Goal: Entertainment & Leisure: Consume media (video, audio)

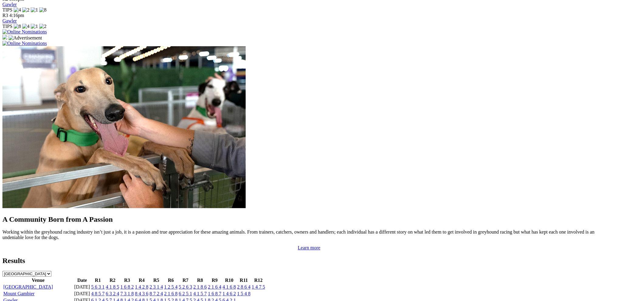
scroll to position [486, 0]
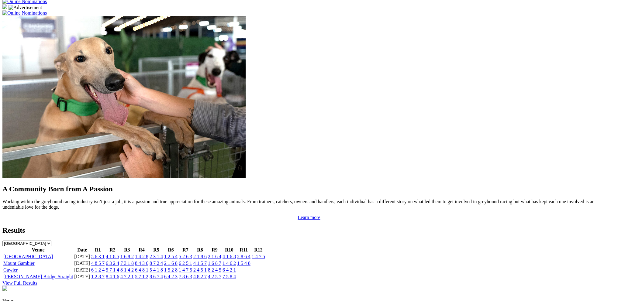
click at [105, 254] on link "5 6 3 1" at bounding box center [97, 256] width 13 height 5
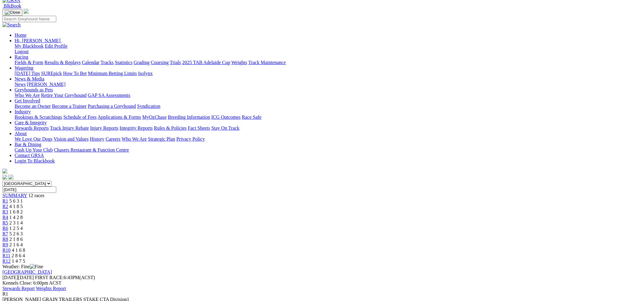
scroll to position [30, 0]
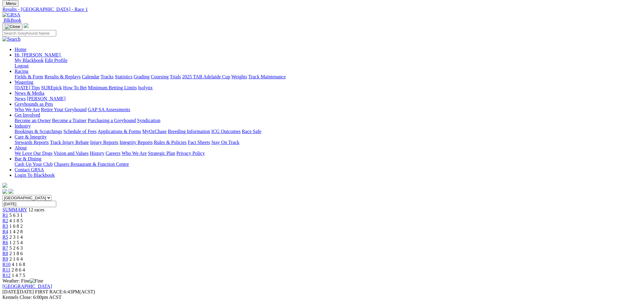
click at [8, 218] on span "R2" at bounding box center [5, 220] width 6 height 5
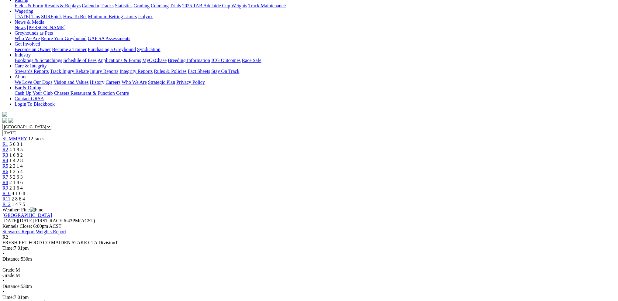
scroll to position [91, 0]
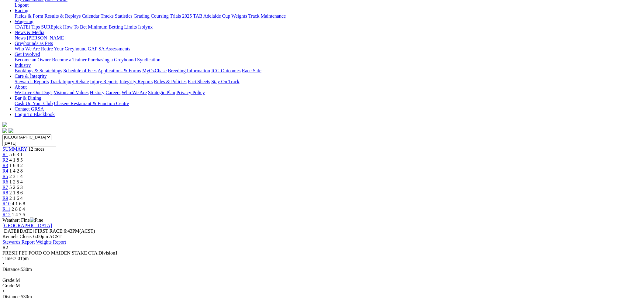
click at [23, 163] on span "1 6 8 2" at bounding box center [15, 165] width 13 height 5
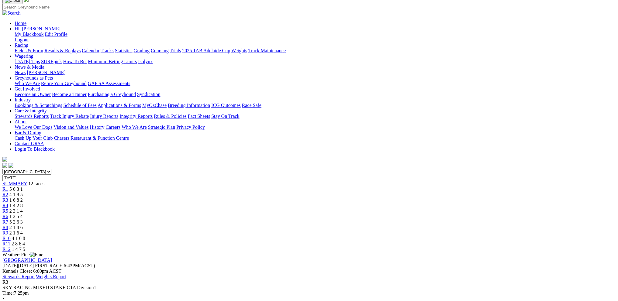
scroll to position [30, 0]
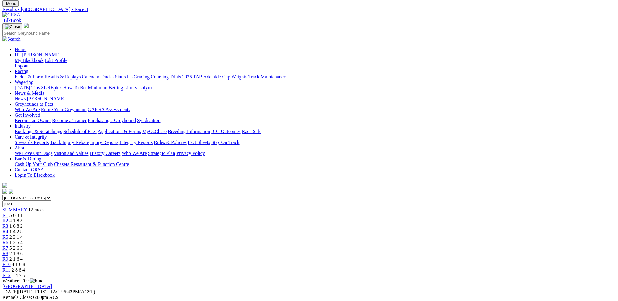
click at [8, 229] on span "R4" at bounding box center [5, 231] width 6 height 5
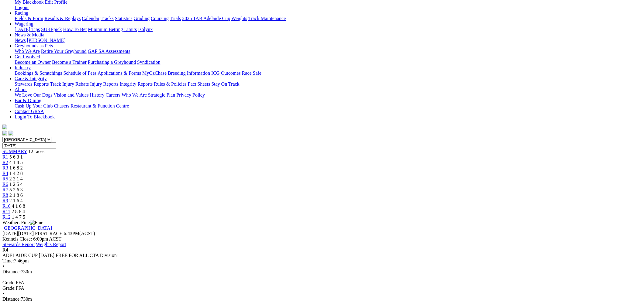
scroll to position [91, 0]
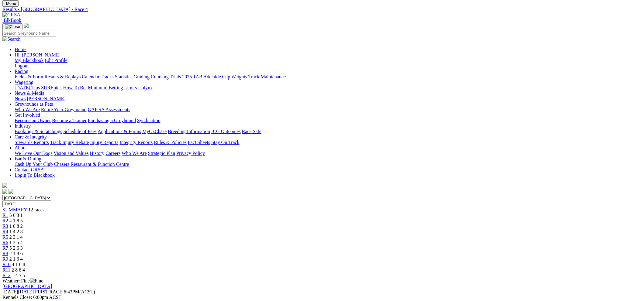
scroll to position [30, 0]
click at [23, 235] on span "2 3 1 4" at bounding box center [15, 237] width 13 height 5
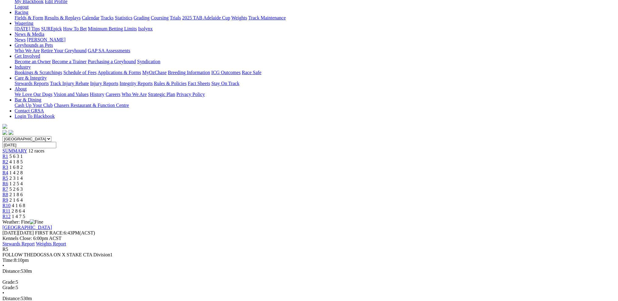
scroll to position [61, 0]
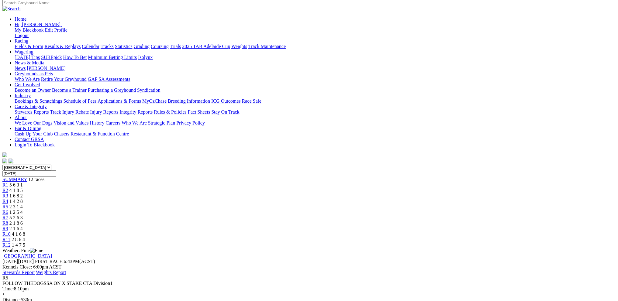
click at [23, 199] on span "1 4 2 8" at bounding box center [15, 201] width 13 height 5
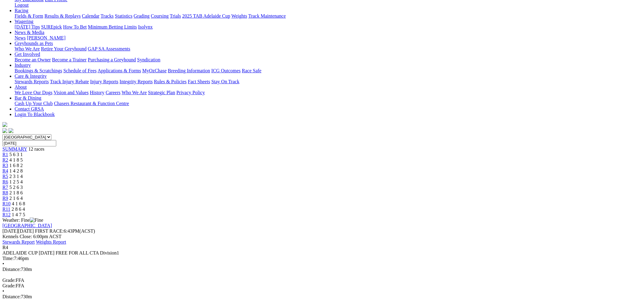
scroll to position [61, 0]
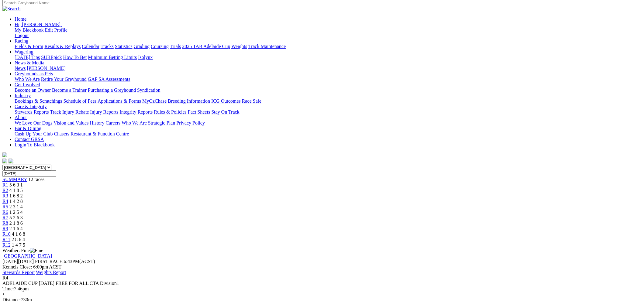
click at [8, 204] on span "R5" at bounding box center [5, 206] width 6 height 5
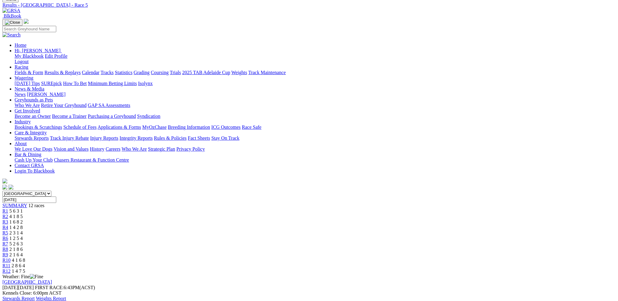
scroll to position [91, 0]
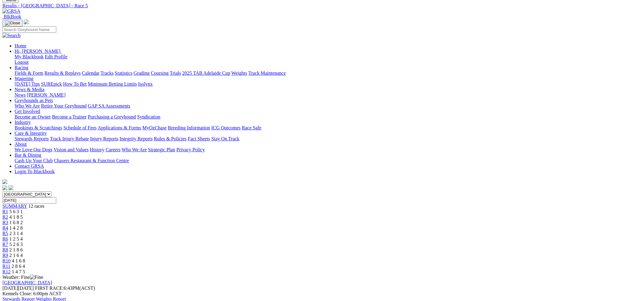
scroll to position [30, 0]
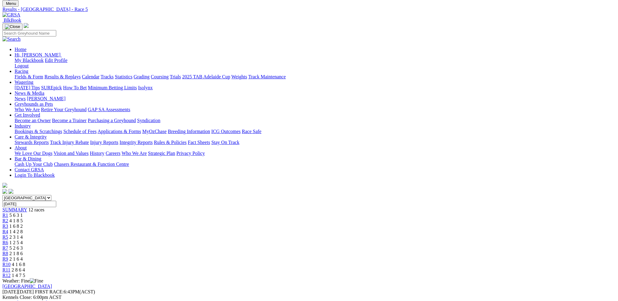
click at [23, 240] on span "1 2 5 4" at bounding box center [15, 242] width 13 height 5
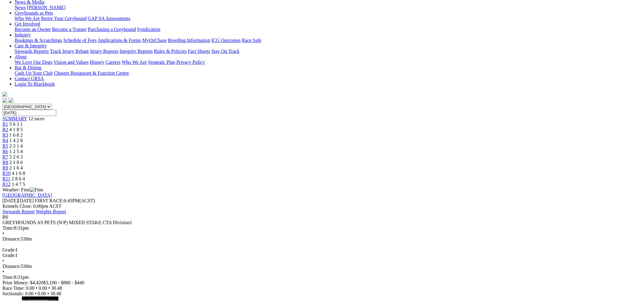
scroll to position [61, 0]
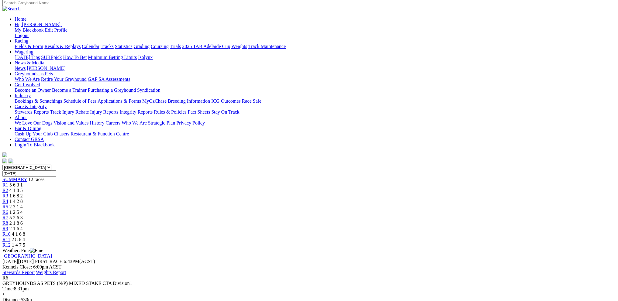
click at [8, 215] on span "R7" at bounding box center [5, 217] width 6 height 5
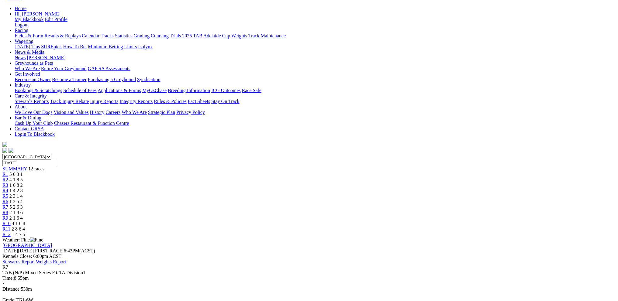
scroll to position [61, 0]
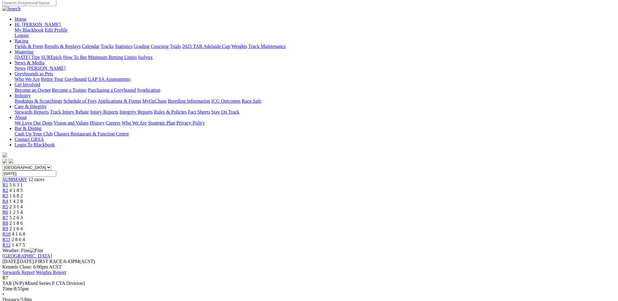
click at [23, 221] on span "2 1 8 6" at bounding box center [15, 223] width 13 height 5
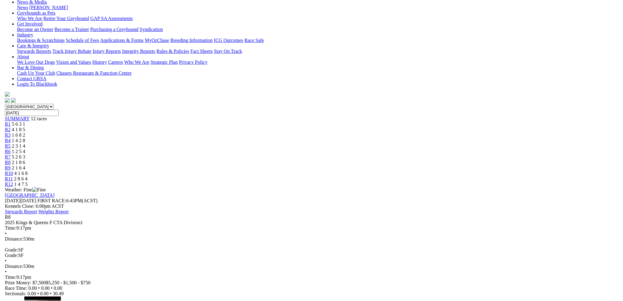
scroll to position [91, 0]
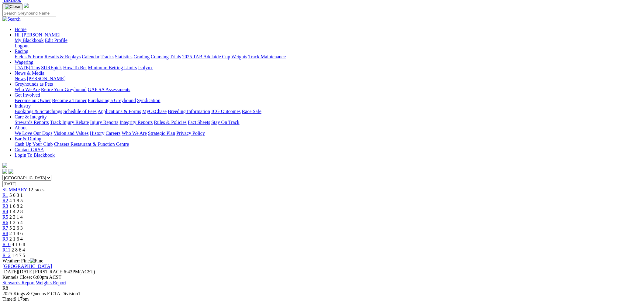
scroll to position [0, 0]
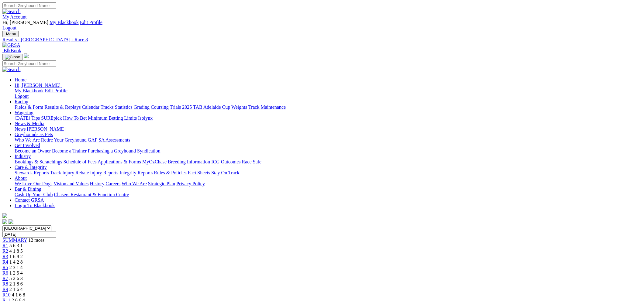
click at [8, 287] on link "R9" at bounding box center [5, 289] width 6 height 5
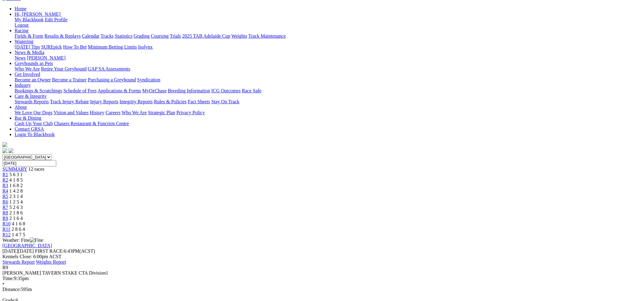
scroll to position [61, 0]
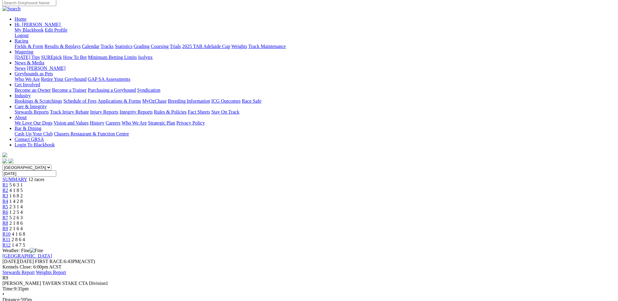
click at [430, 232] on div "R10 4 1 6 8" at bounding box center [308, 234] width 613 height 5
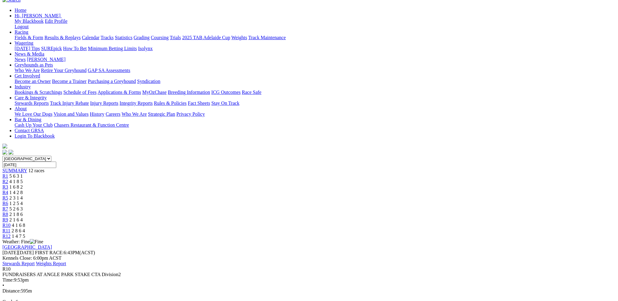
scroll to position [91, 0]
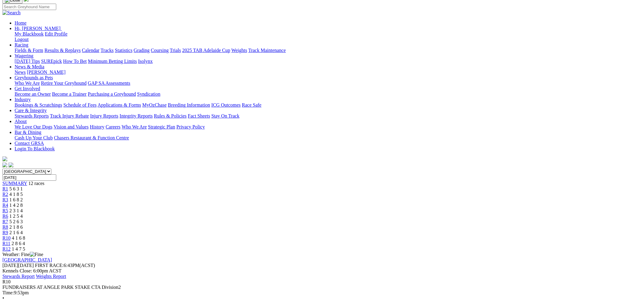
scroll to position [61, 0]
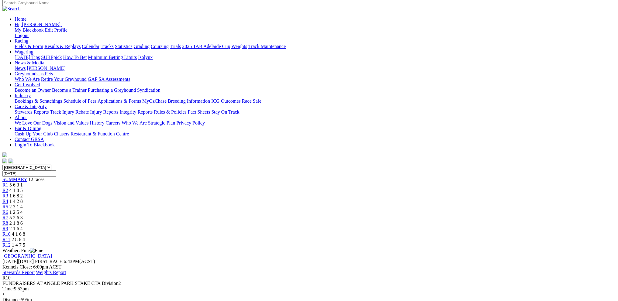
click at [8, 226] on span "R9" at bounding box center [5, 228] width 6 height 5
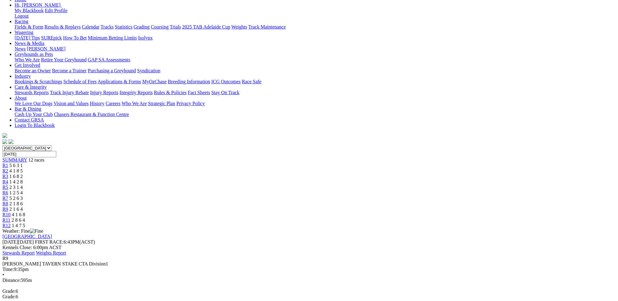
scroll to position [91, 0]
